Goal: Task Accomplishment & Management: Manage account settings

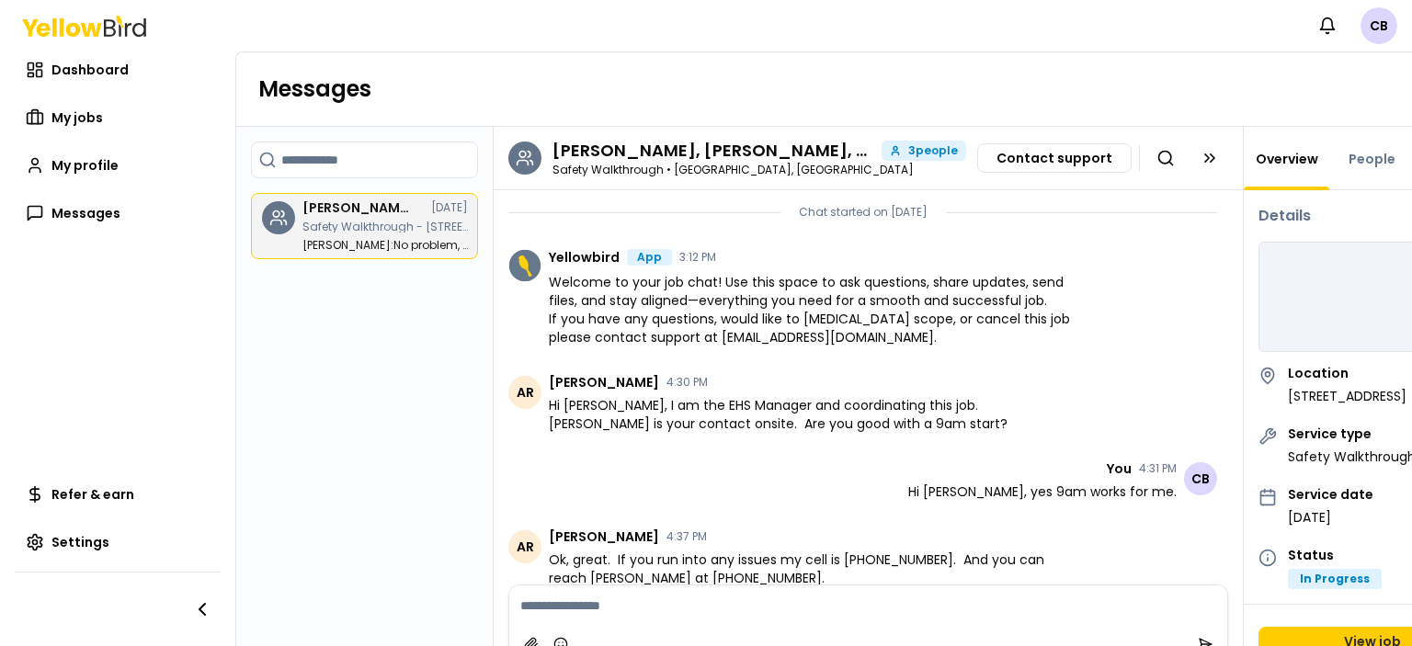
scroll to position [480, 0]
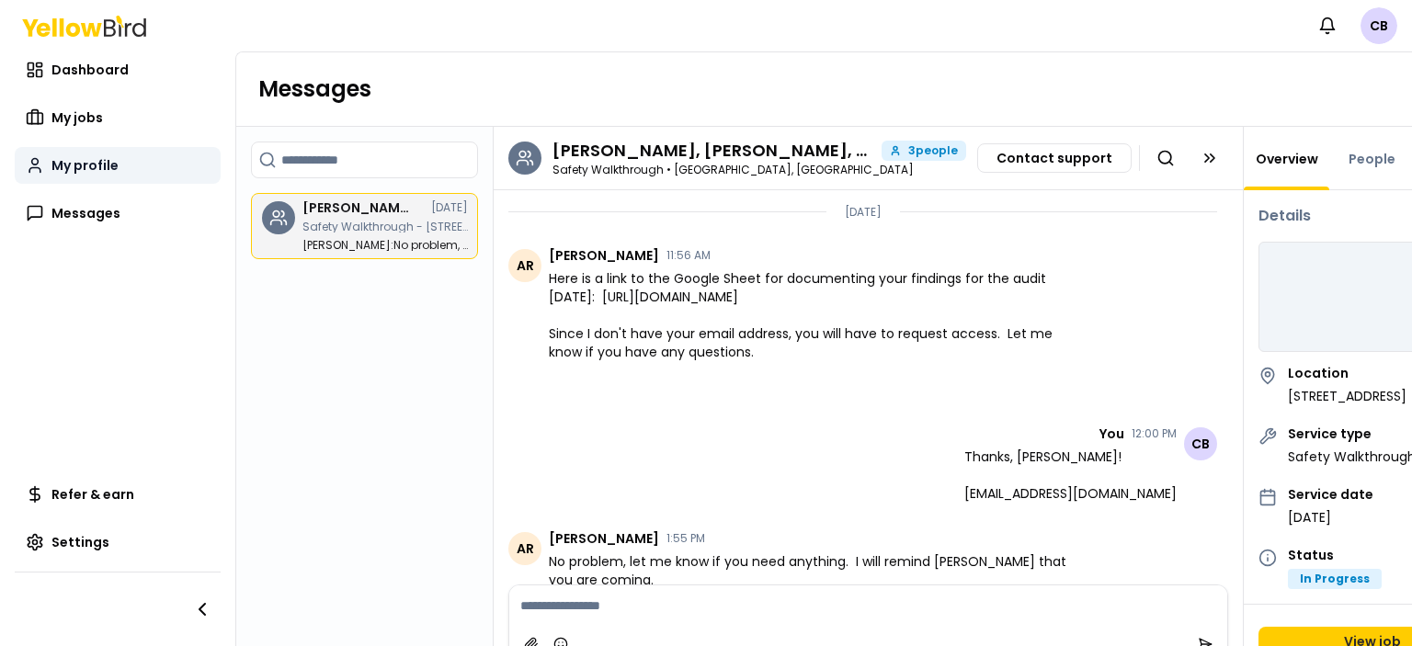
click at [97, 172] on span "My profile" at bounding box center [84, 165] width 67 height 18
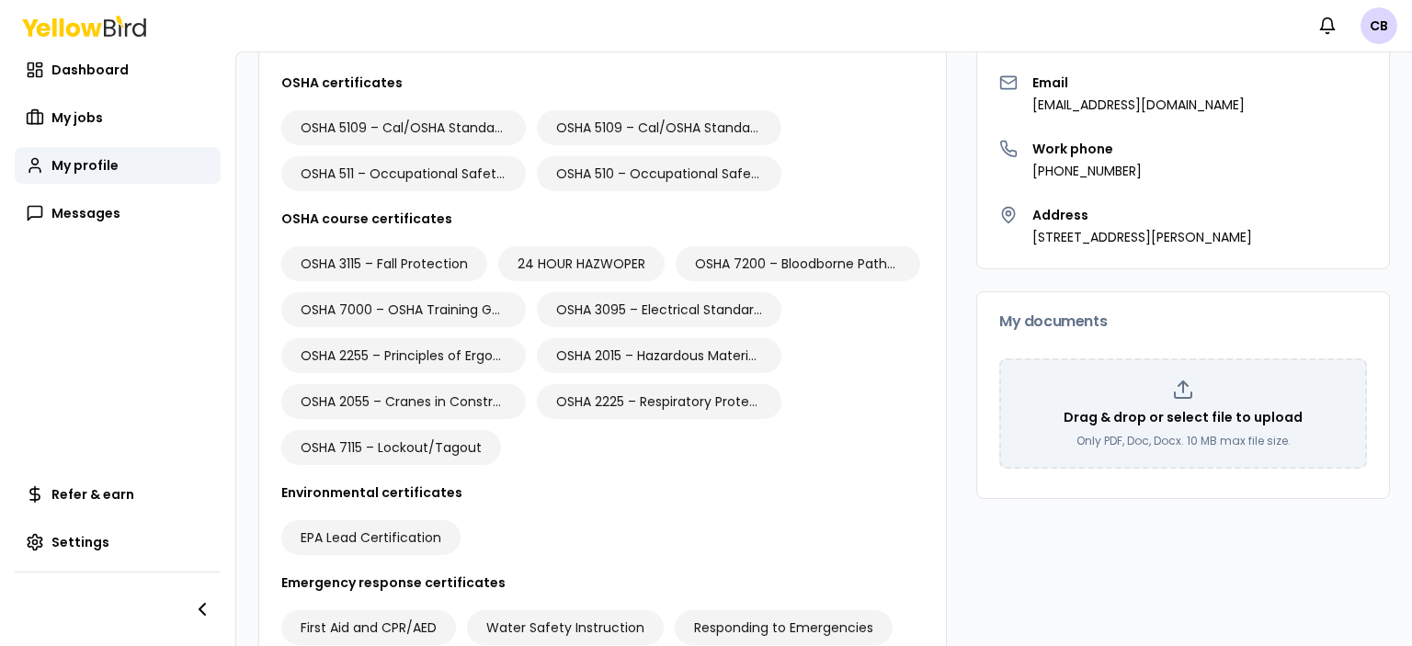
scroll to position [428, 0]
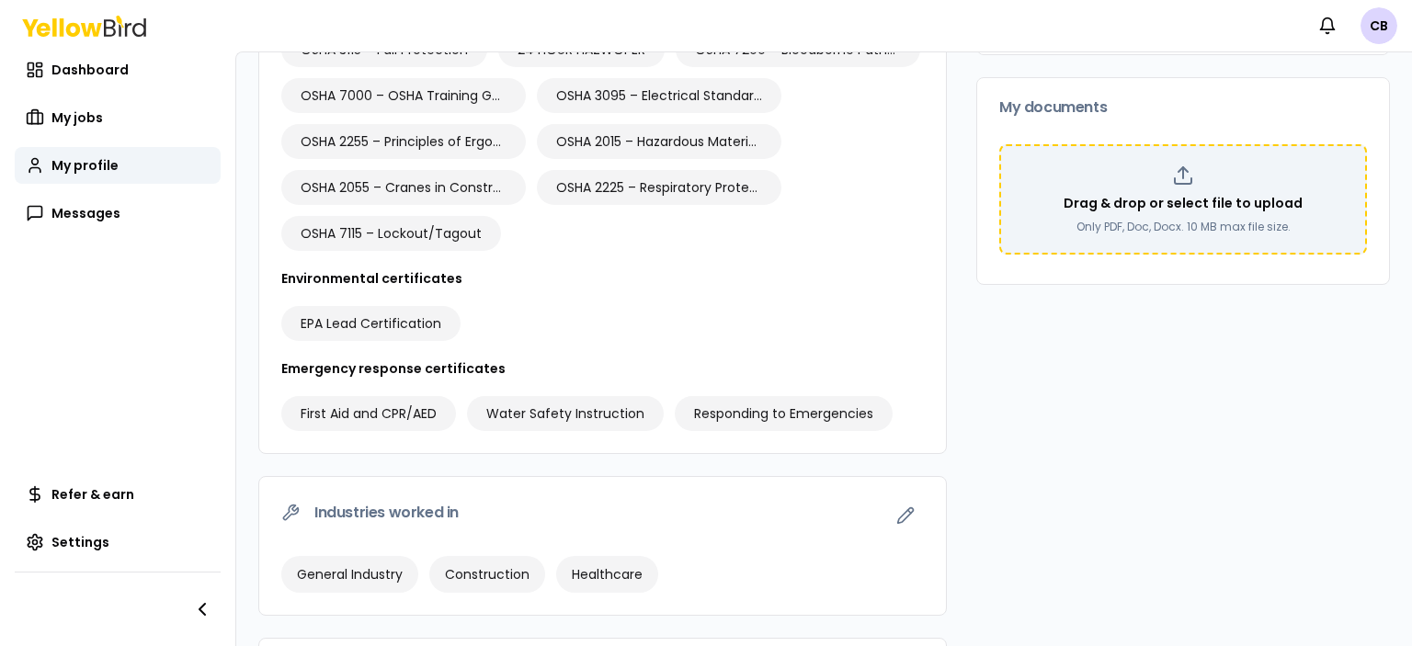
click at [1178, 197] on p "Drag & drop or select file to upload" at bounding box center [1183, 203] width 239 height 18
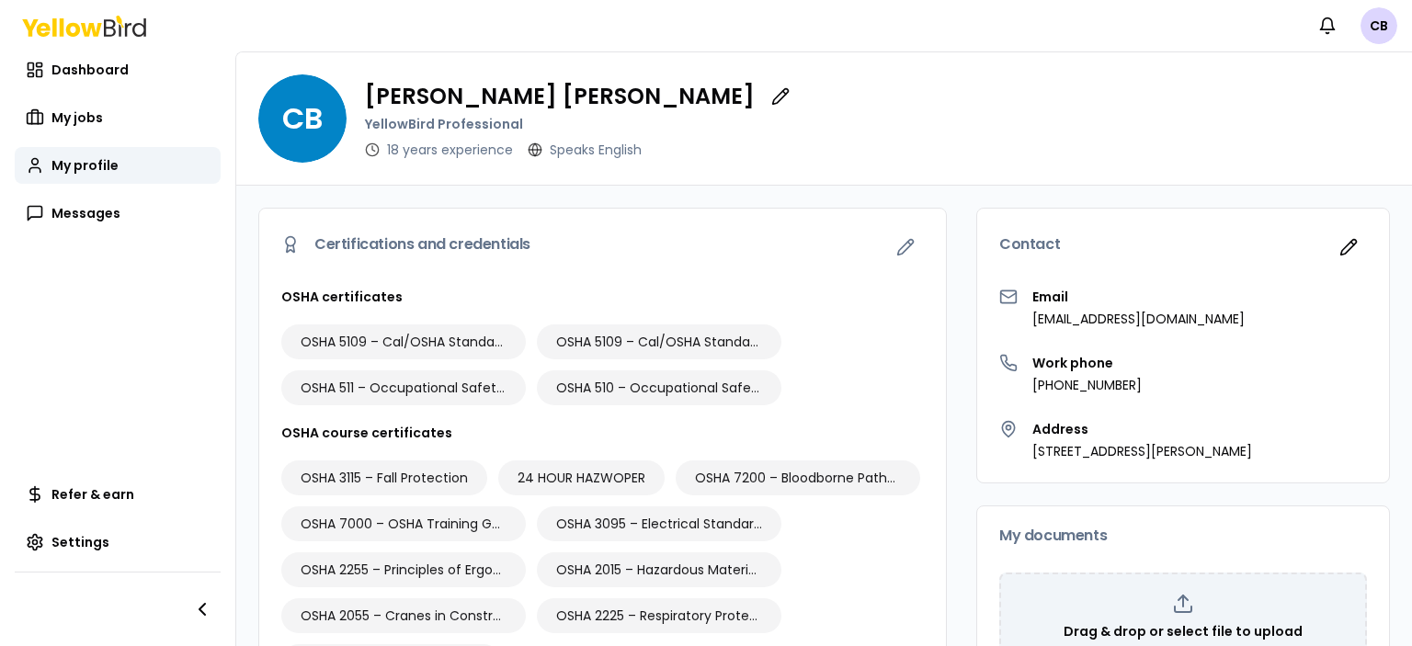
scroll to position [214, 0]
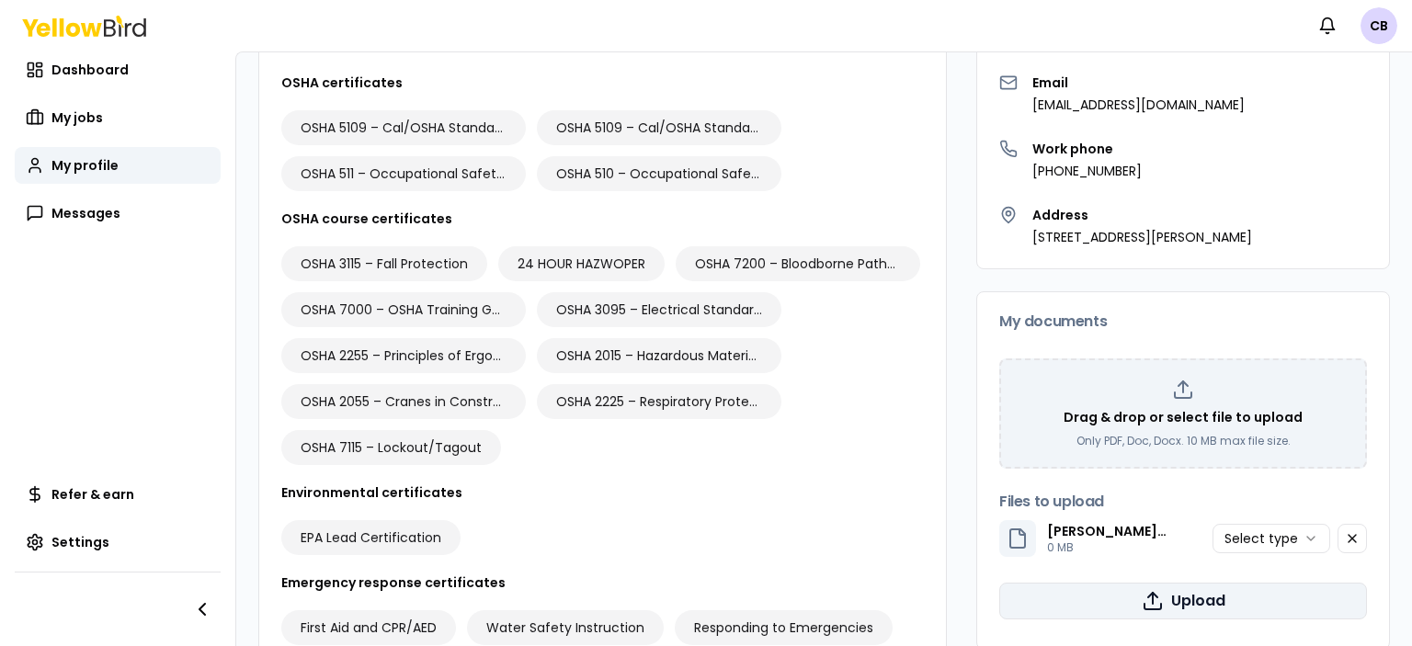
click at [1164, 602] on button "Upload" at bounding box center [1183, 601] width 368 height 37
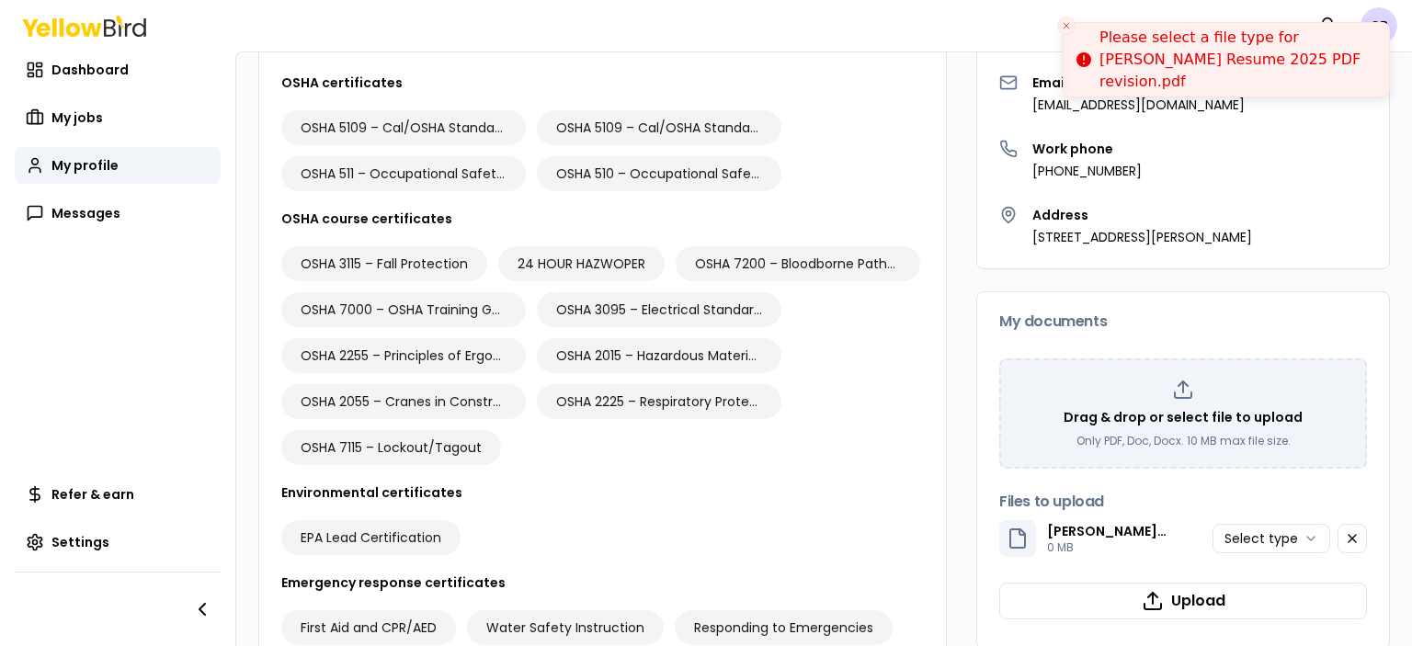
click at [1066, 27] on icon "Close toast" at bounding box center [1066, 25] width 11 height 11
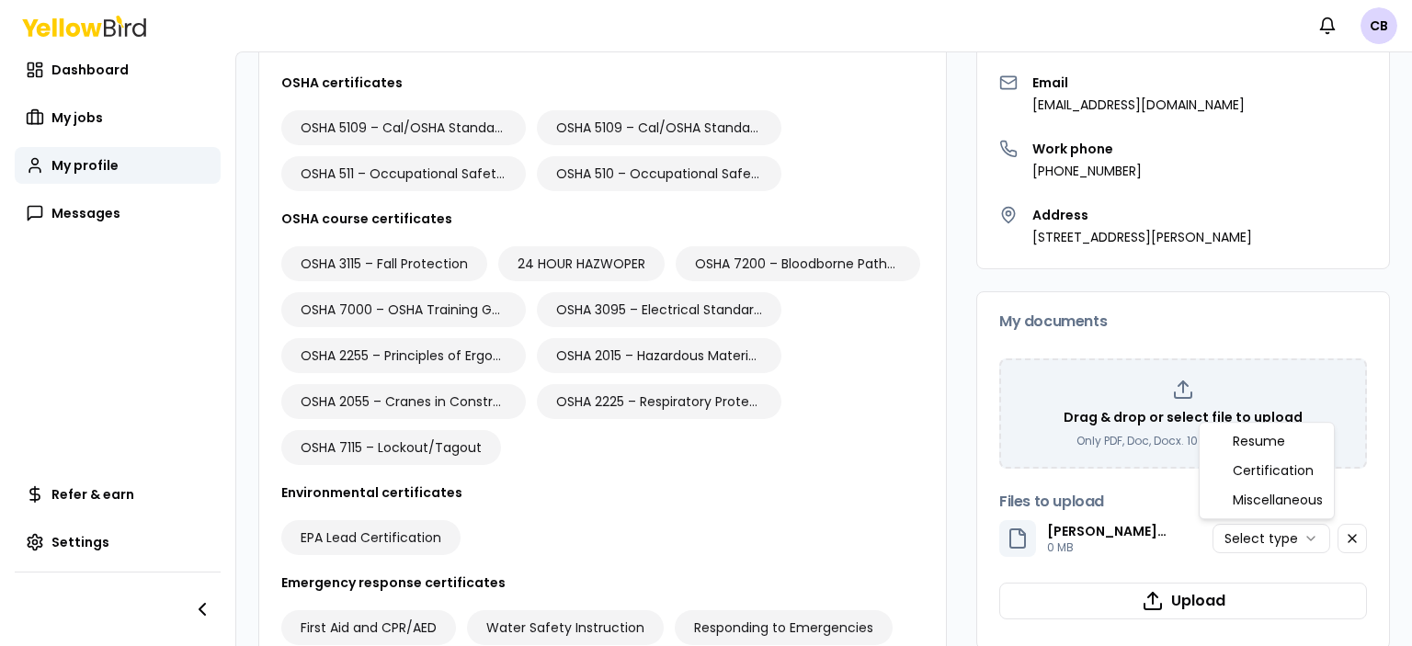
click at [1300, 540] on html "Notifications CB Dashboard My jobs My profile Messages Refer & earn Settings CB…" at bounding box center [706, 323] width 1412 height 646
click at [1205, 591] on button "Upload" at bounding box center [1183, 601] width 368 height 37
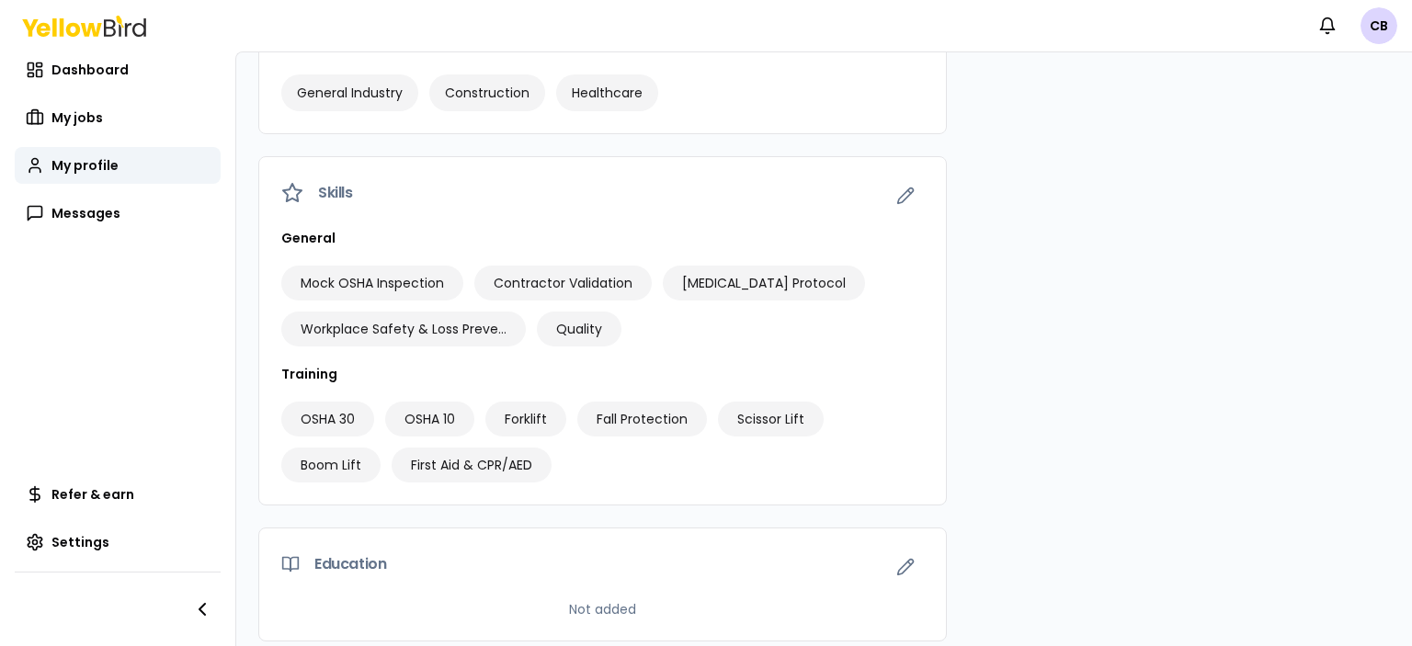
scroll to position [920, 0]
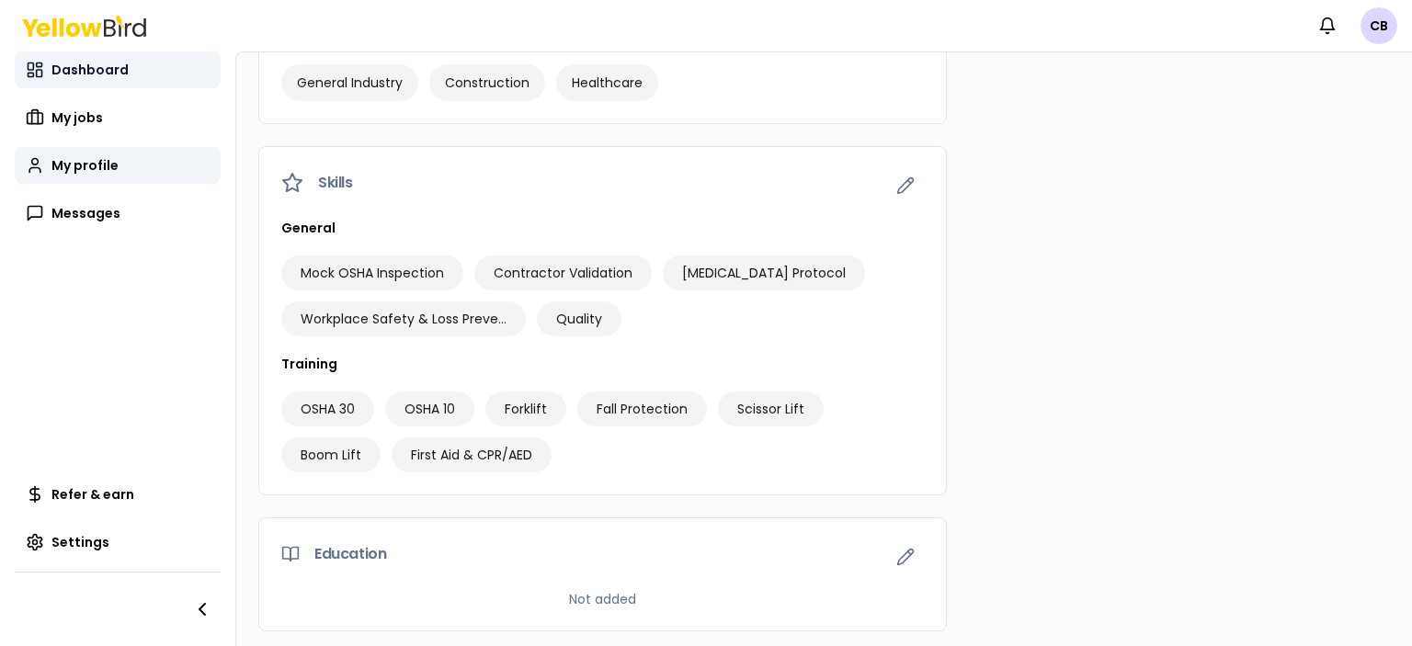
click at [115, 72] on span "Dashboard" at bounding box center [89, 70] width 77 height 18
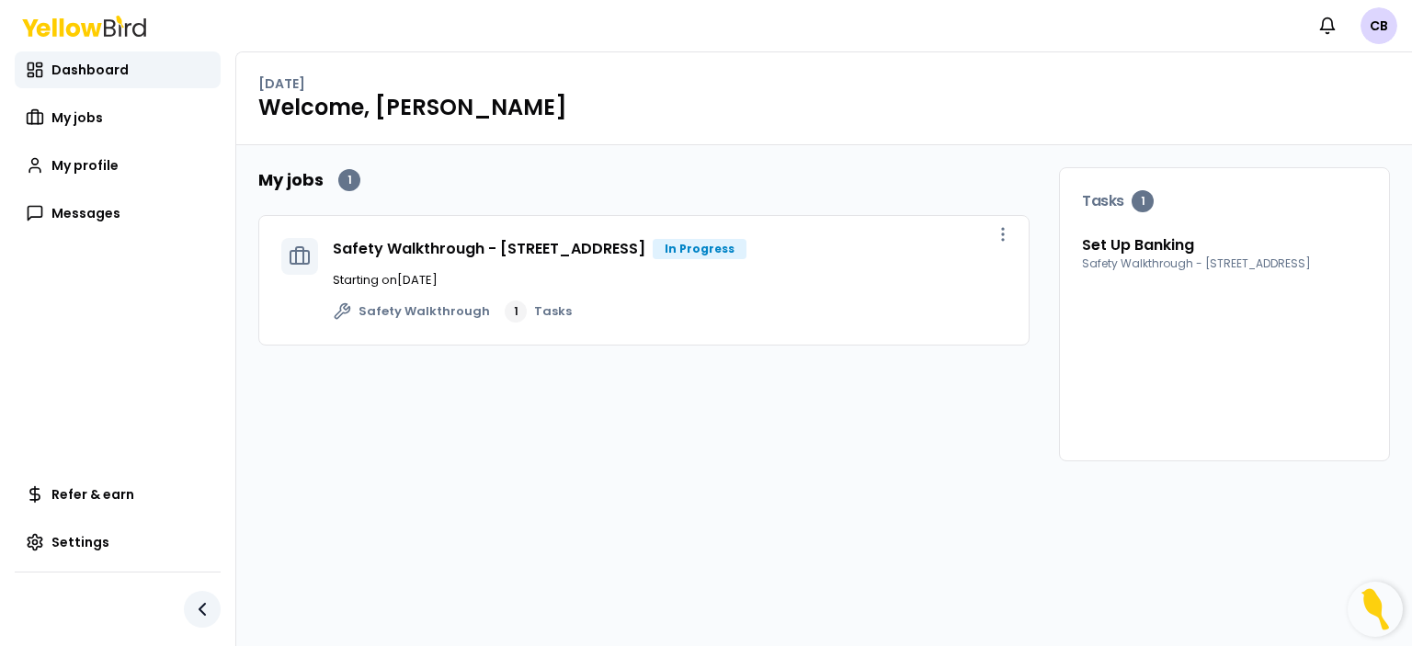
click at [202, 608] on icon "button" at bounding box center [202, 609] width 6 height 11
